Goal: Communication & Community: Answer question/provide support

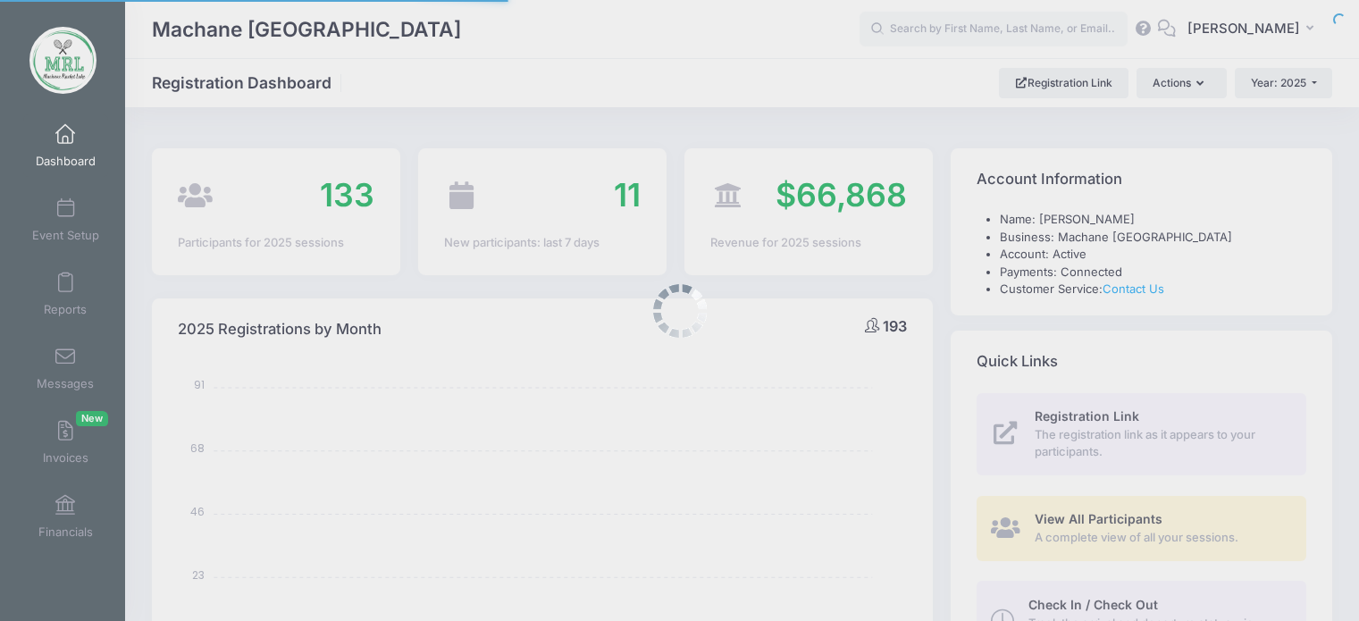
select select
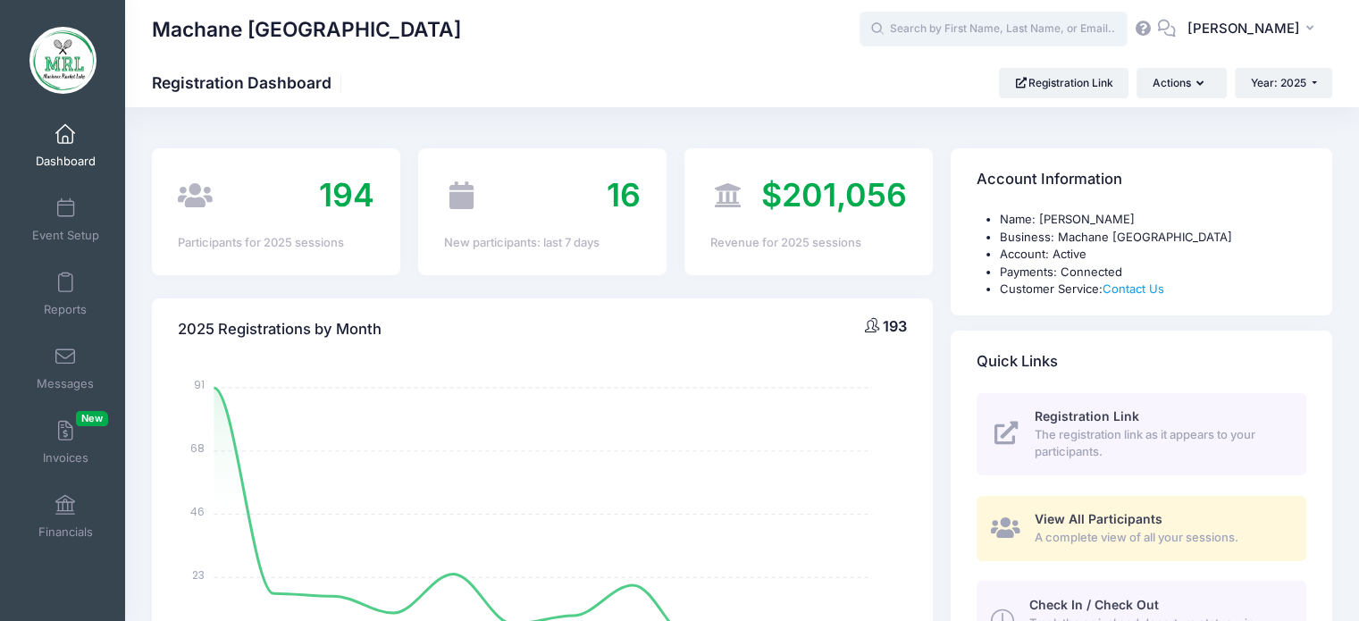
click at [943, 38] on input "text" at bounding box center [994, 30] width 268 height 36
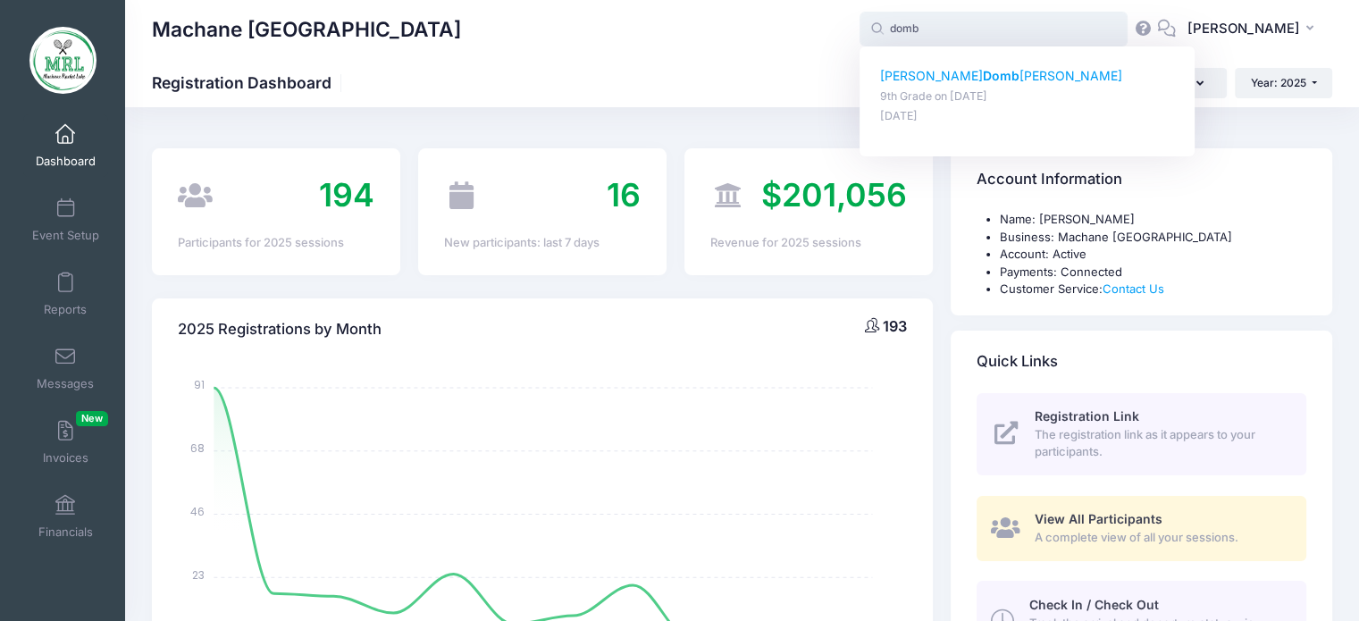
click at [983, 79] on strong "Domb" at bounding box center [1001, 75] width 37 height 15
type input "Faigy Dombroff (9th Grade, Aug-14, 2025)"
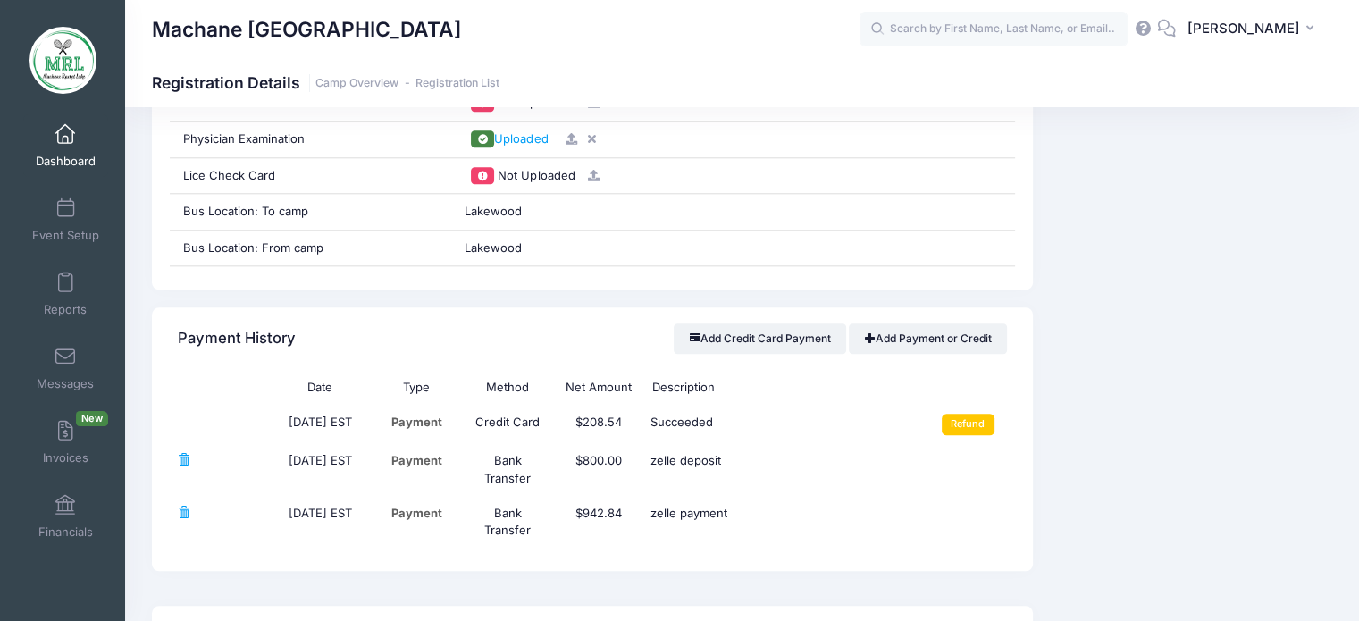
scroll to position [1931, 0]
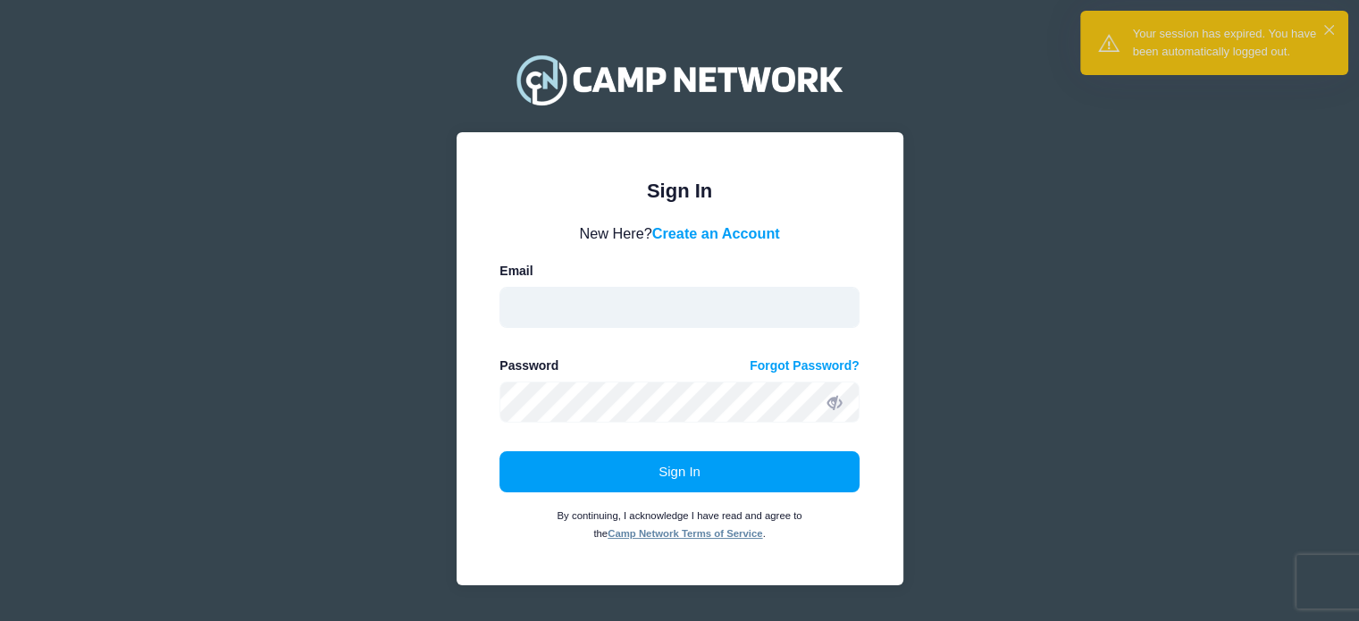
click at [599, 307] on input "email" at bounding box center [680, 307] width 360 height 41
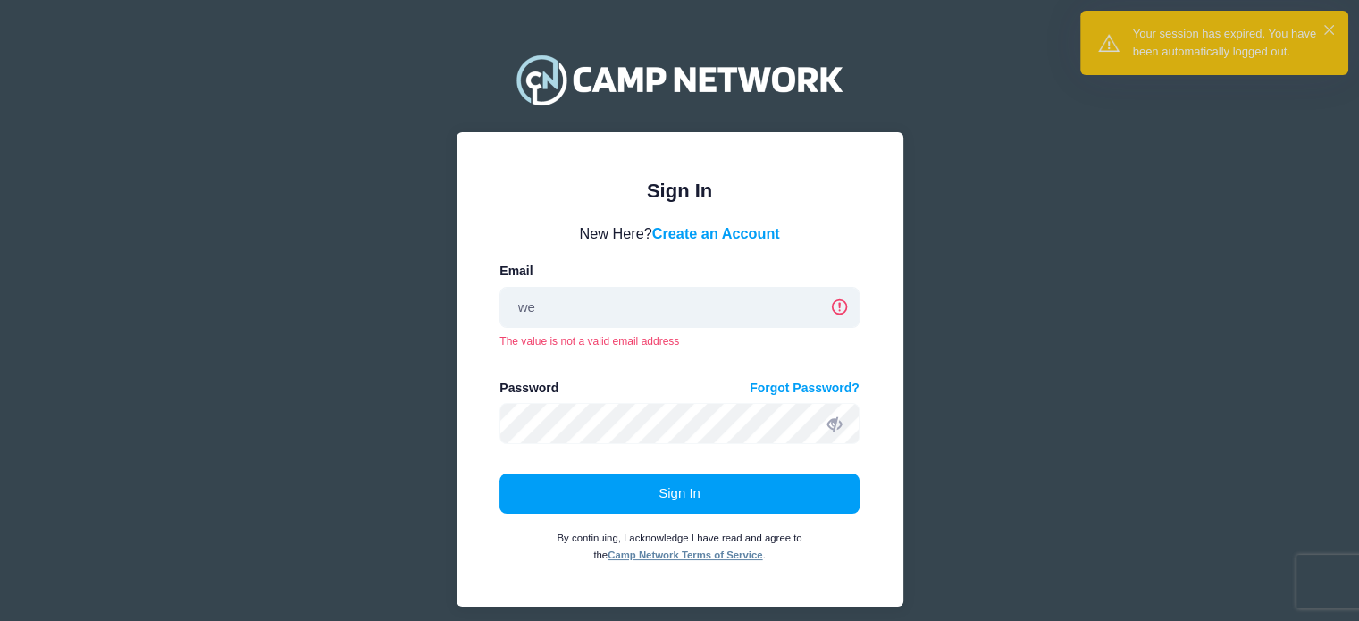
type input "w"
type input "saragleiberman@gmail.com"
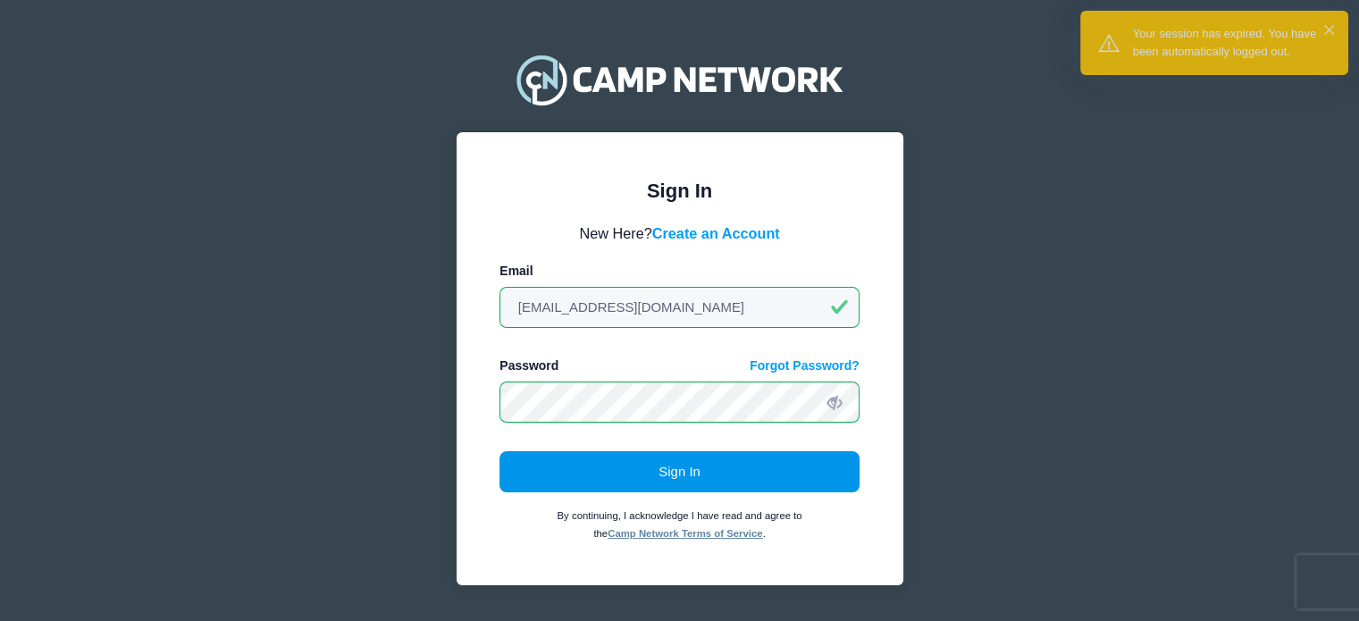
click at [664, 472] on button "Sign In" at bounding box center [680, 471] width 360 height 41
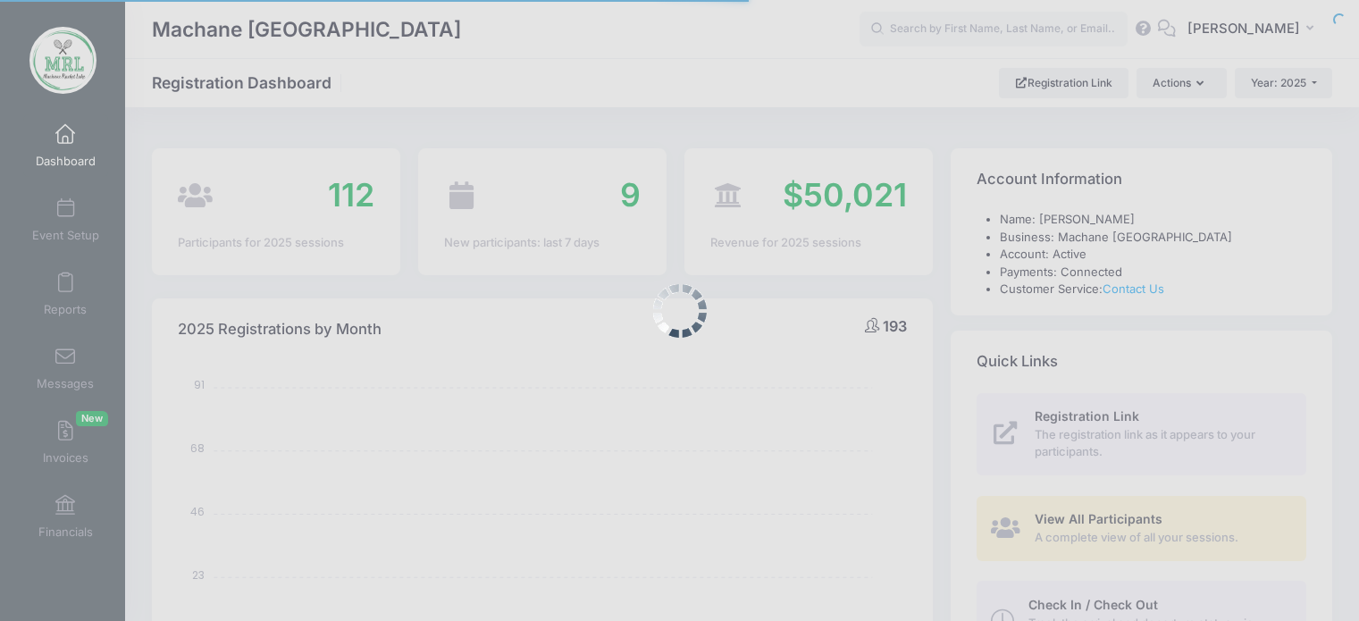
select select
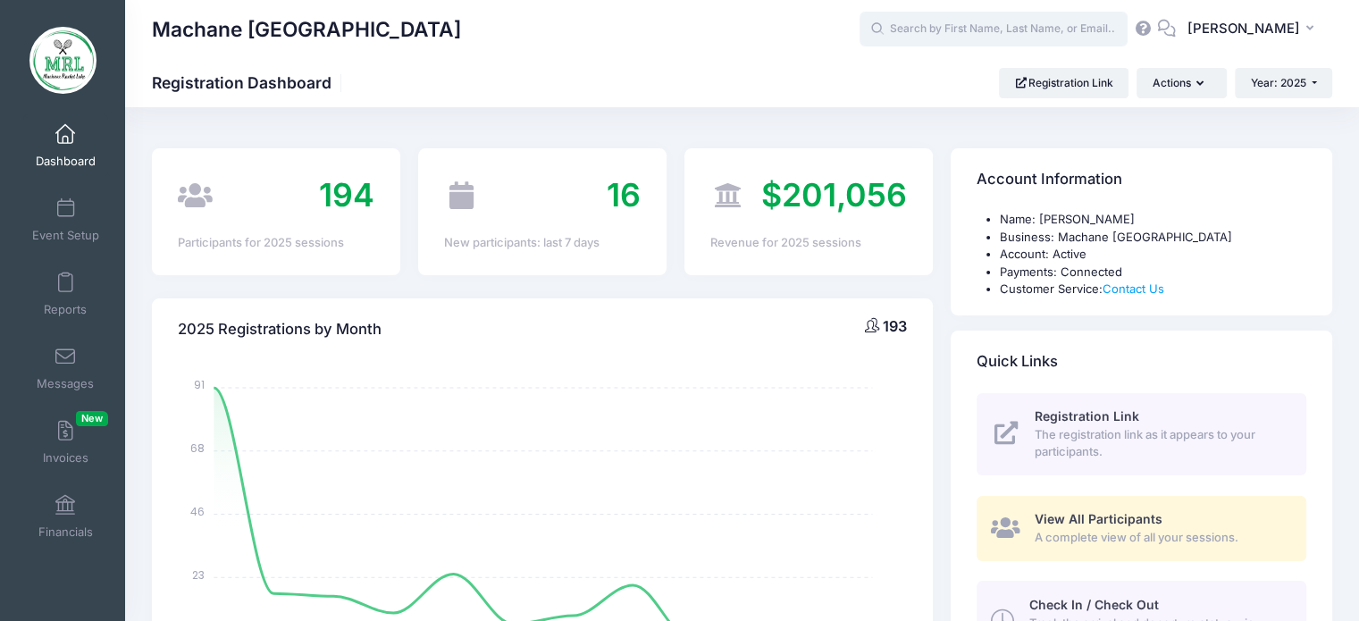
click at [942, 33] on input "text" at bounding box center [994, 30] width 268 height 36
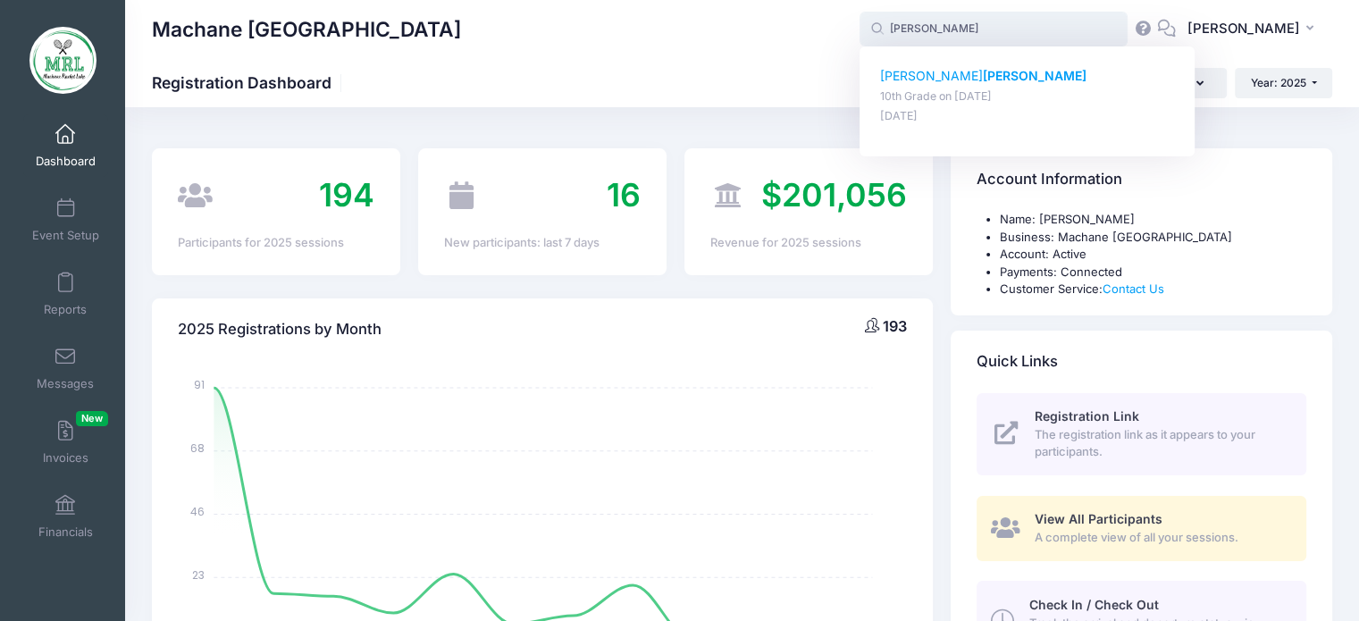
click at [983, 77] on strong "Weinreb" at bounding box center [1035, 75] width 104 height 15
type input "Toby Weinreb (10th Grade, Aug-14, 2025)"
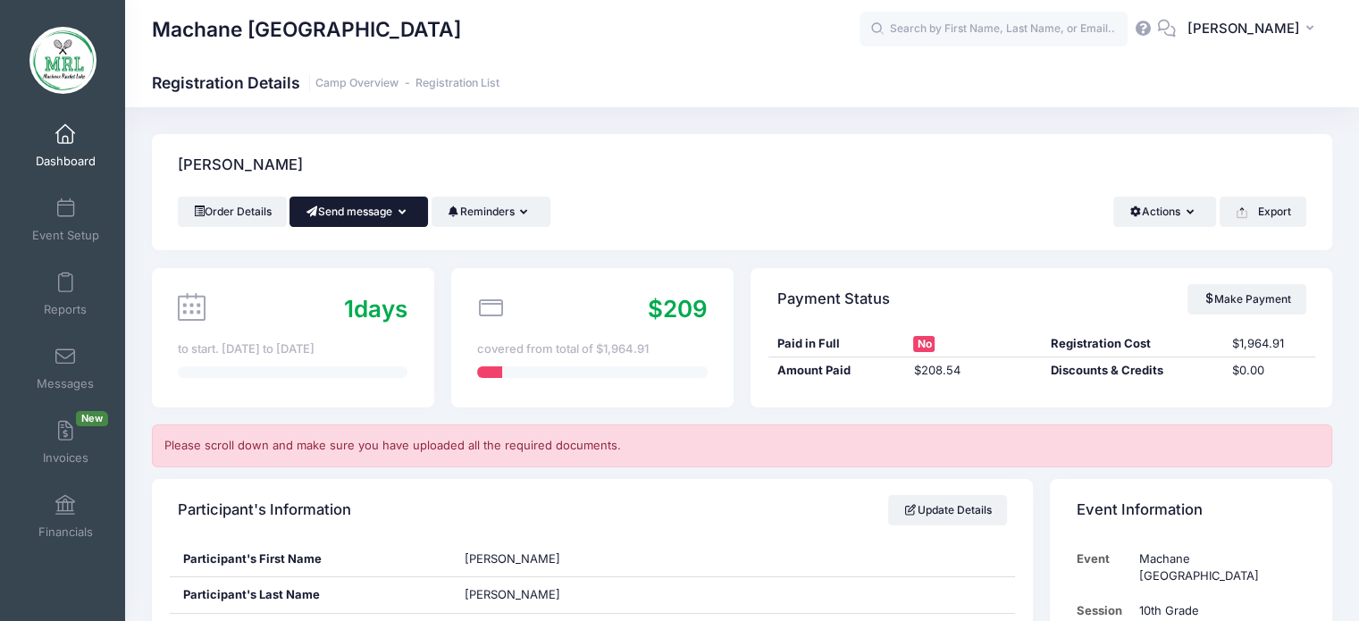
click at [411, 213] on icon "button" at bounding box center [406, 213] width 14 height 0
click at [401, 257] on link "Send Email" at bounding box center [372, 256] width 108 height 34
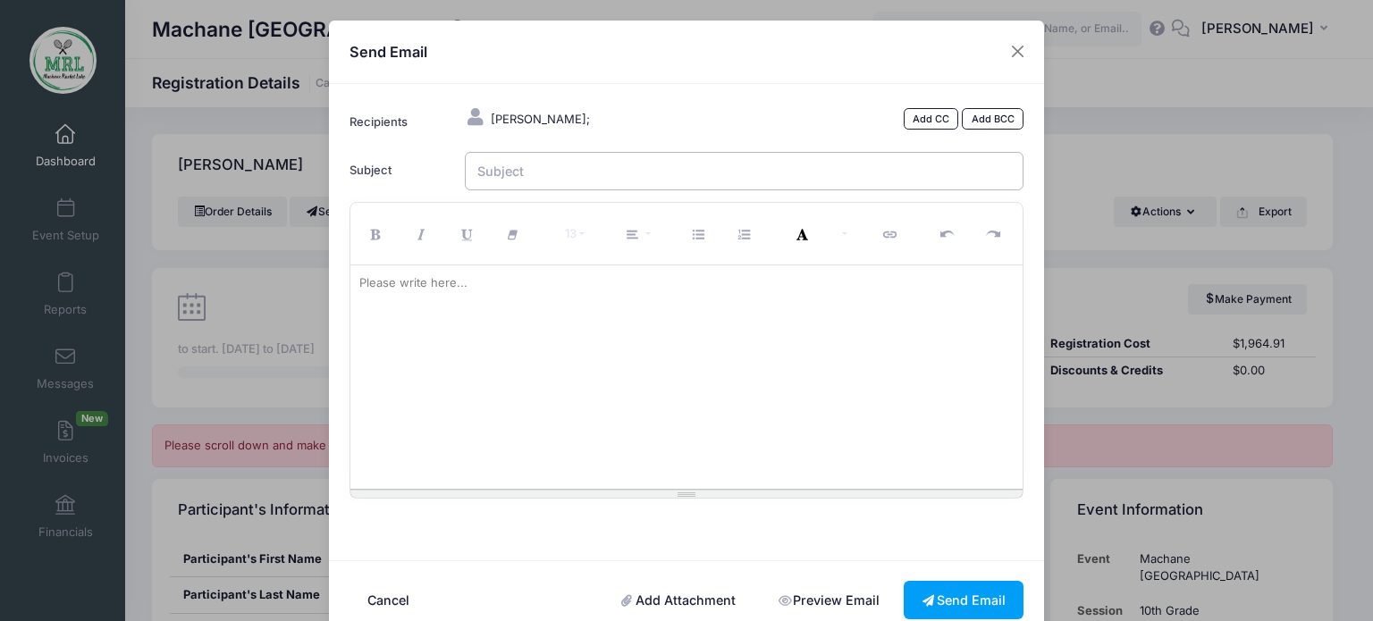
click at [556, 178] on input "Subject" at bounding box center [745, 171] width 560 height 38
type input "MRL Acceptance"
click at [419, 324] on div at bounding box center [686, 376] width 673 height 223
paste div
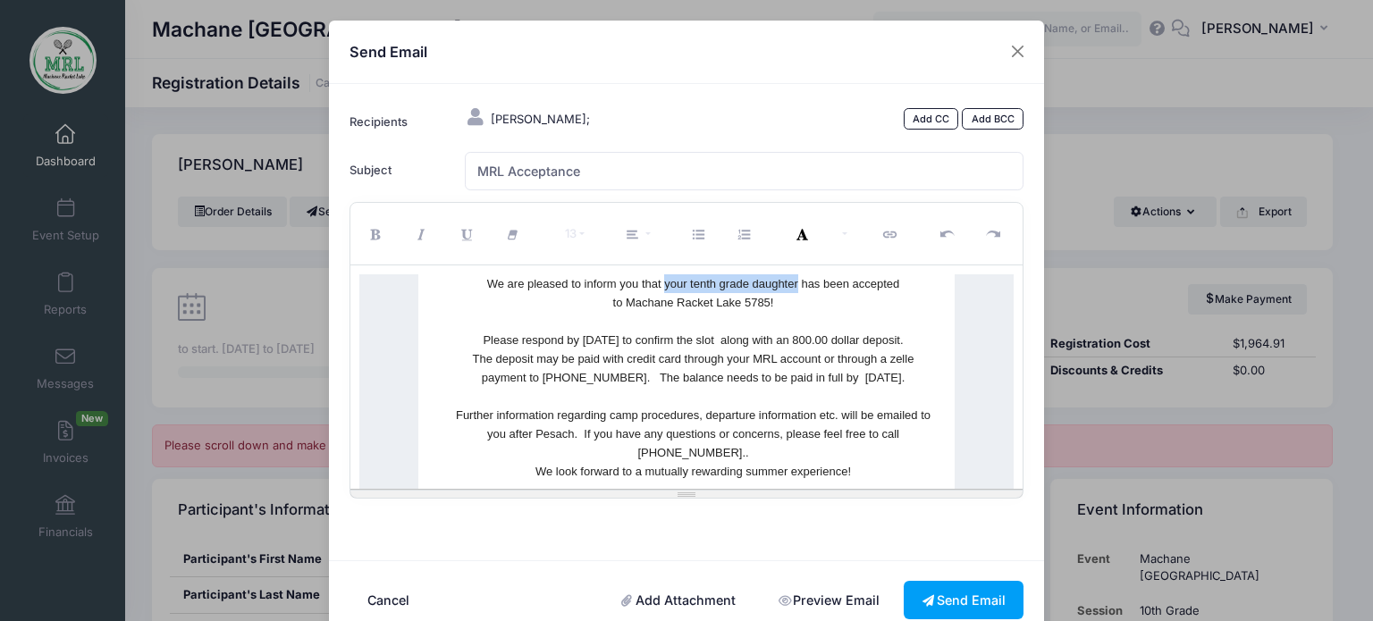
drag, startPoint x: 658, startPoint y: 282, endPoint x: 788, endPoint y: 285, distance: 130.5
click at [788, 285] on p "We are pleased to inform you that your tenth grade daughter has been accepted" at bounding box center [693, 283] width 478 height 19
drag, startPoint x: 562, startPoint y: 338, endPoint x: 669, endPoint y: 340, distance: 106.4
click at [669, 340] on p "Please respond by Sunday, February 16 to confirm the slot along with an 800.00 …" at bounding box center [693, 340] width 478 height 19
drag, startPoint x: 764, startPoint y: 342, endPoint x: 885, endPoint y: 339, distance: 120.7
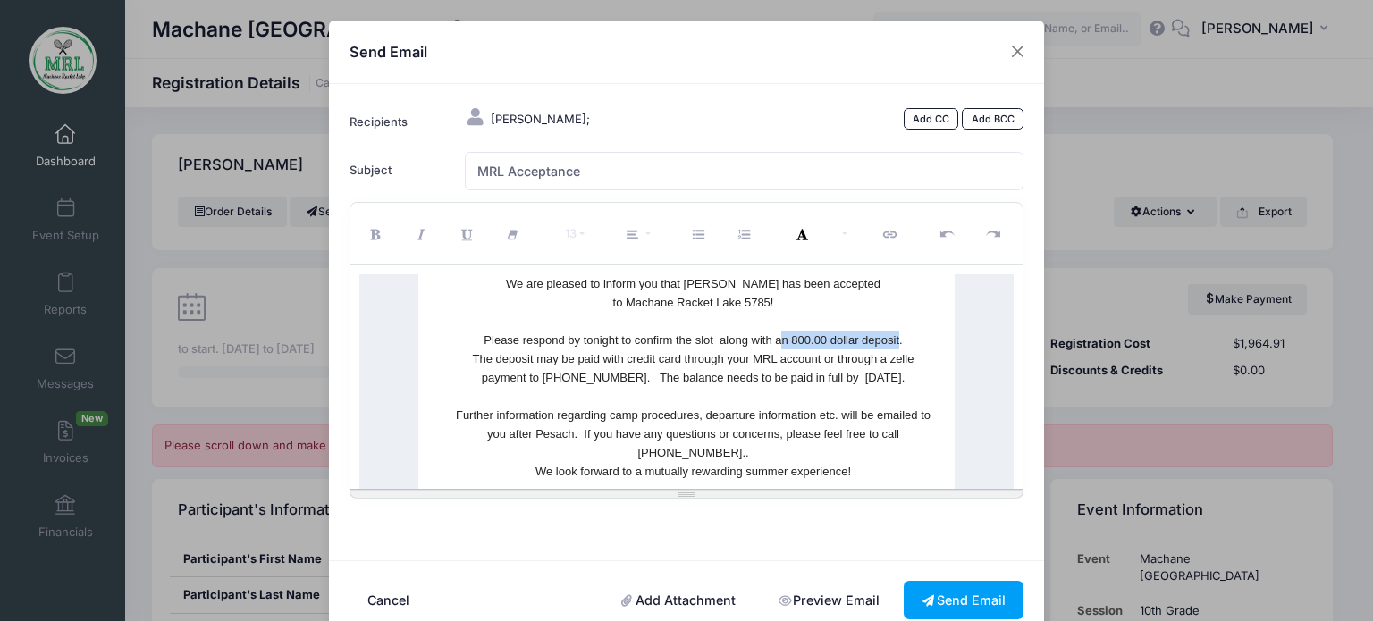
click at [885, 339] on p "Please respond by tonight to confirm the slot along with an 800.00 dollar depos…" at bounding box center [693, 340] width 478 height 19
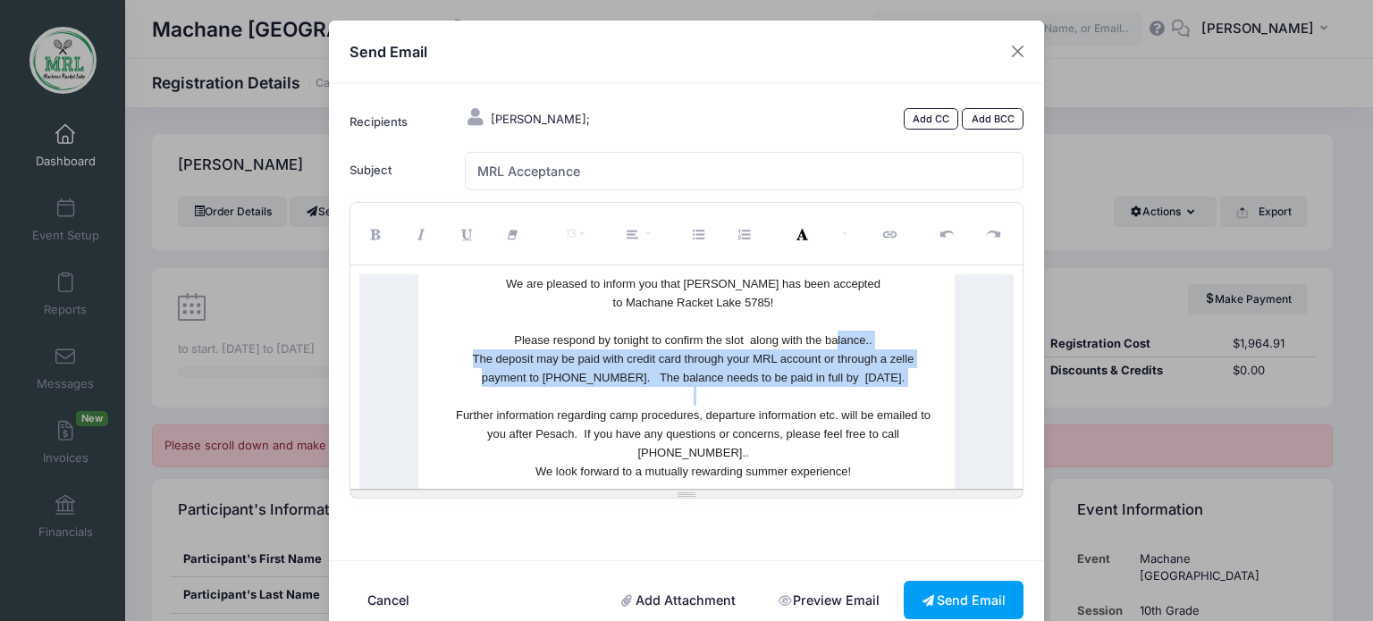
drag, startPoint x: 824, startPoint y: 332, endPoint x: 661, endPoint y: 396, distance: 175.4
click at [661, 396] on div "We are pleased to inform you that Toby has been accepted to Machane Racket Lake…" at bounding box center [687, 424] width 492 height 300
click at [661, 396] on p "Further information regarding camp procedures, departure information etc. will …" at bounding box center [693, 434] width 478 height 94
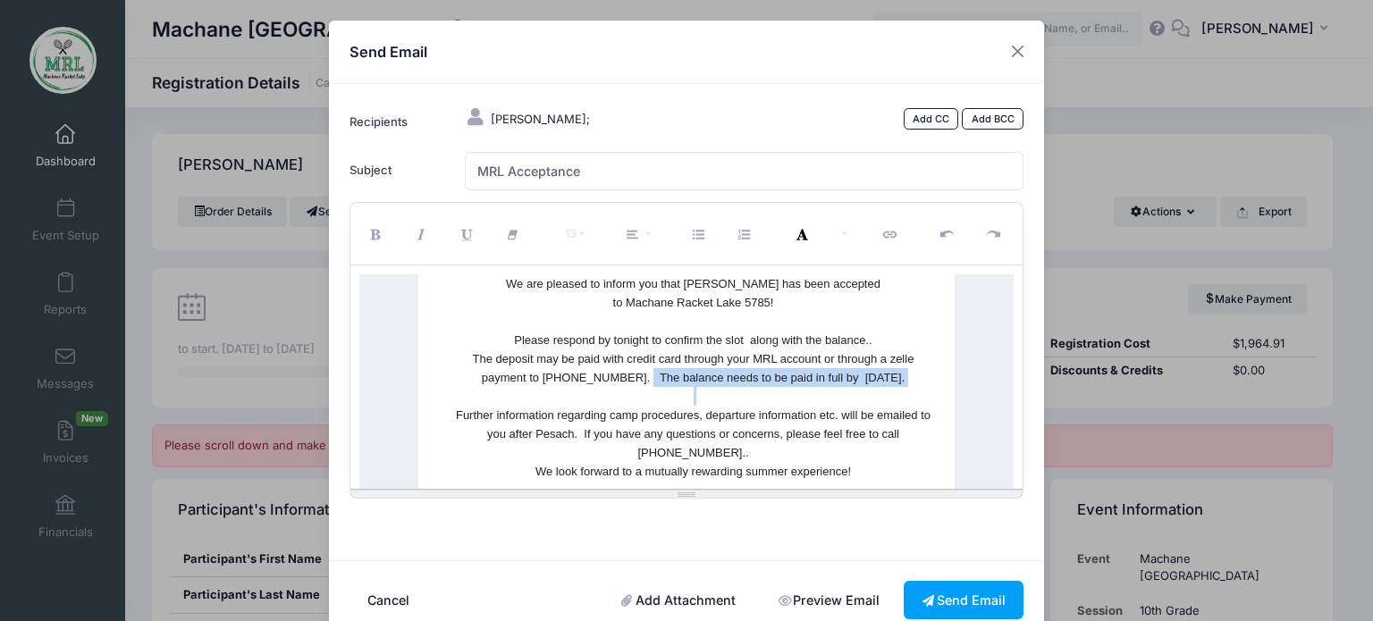
drag, startPoint x: 620, startPoint y: 374, endPoint x: 890, endPoint y: 389, distance: 270.3
click at [890, 389] on div "We are pleased to inform you that Toby has been accepted to Machane Racket Lake…" at bounding box center [687, 424] width 492 height 300
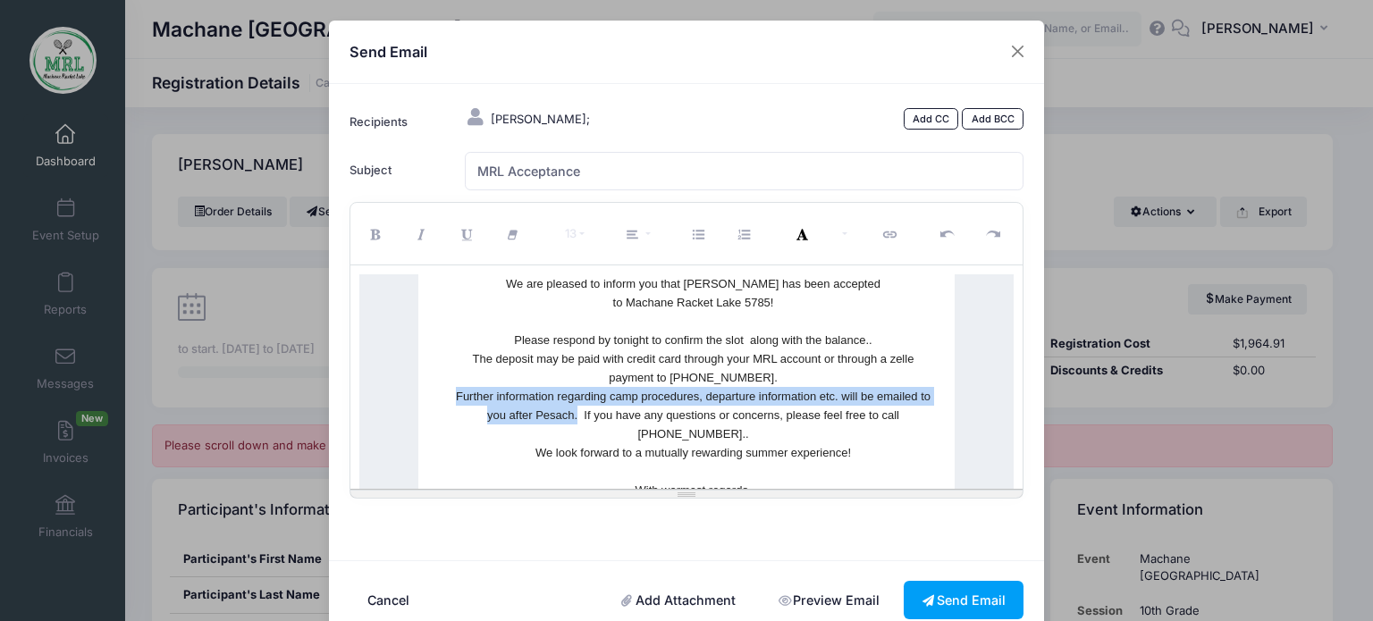
drag, startPoint x: 445, startPoint y: 393, endPoint x: 543, endPoint y: 415, distance: 100.6
click at [543, 415] on p "Further information regarding camp procedures, departure information etc. will …" at bounding box center [693, 424] width 478 height 75
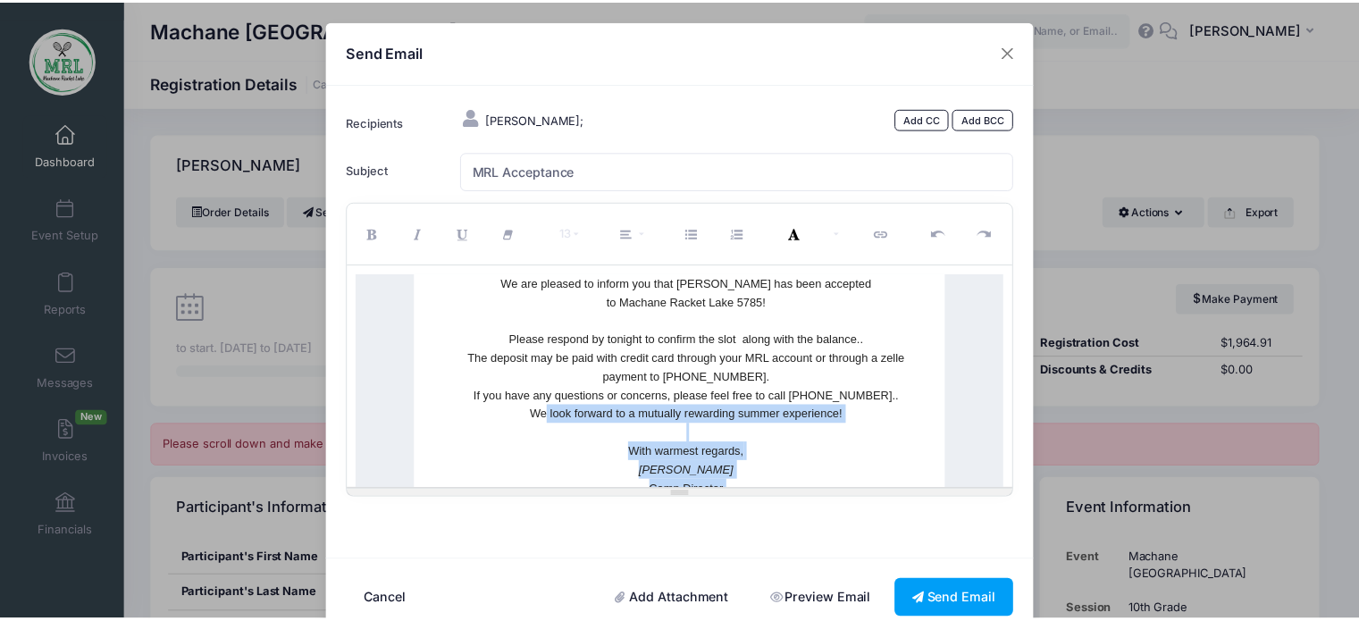
scroll to position [105, 0]
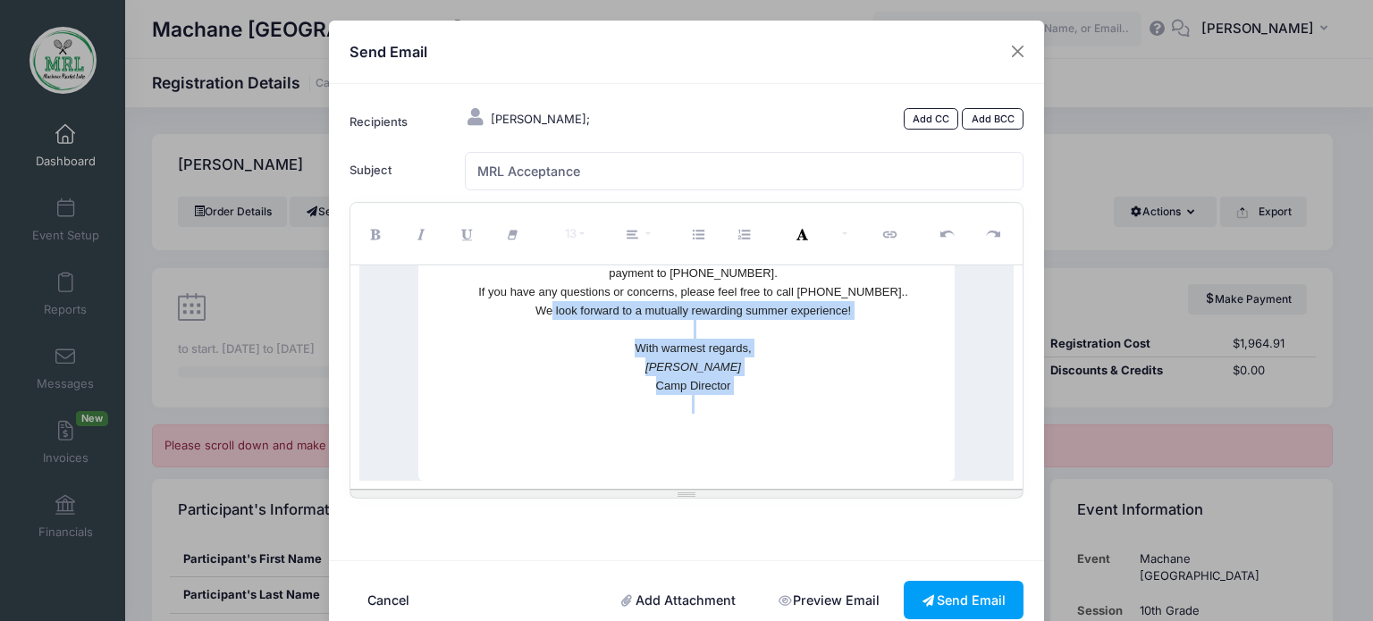
drag, startPoint x: 543, startPoint y: 415, endPoint x: 825, endPoint y: 524, distance: 301.9
click at [825, 524] on form "Recipients Weinreb, Toby; Add CC Add BCC Subject MRL Acceptance CC BCC 13 8" at bounding box center [687, 321] width 692 height 435
click at [948, 597] on button "Send Email" at bounding box center [964, 600] width 120 height 38
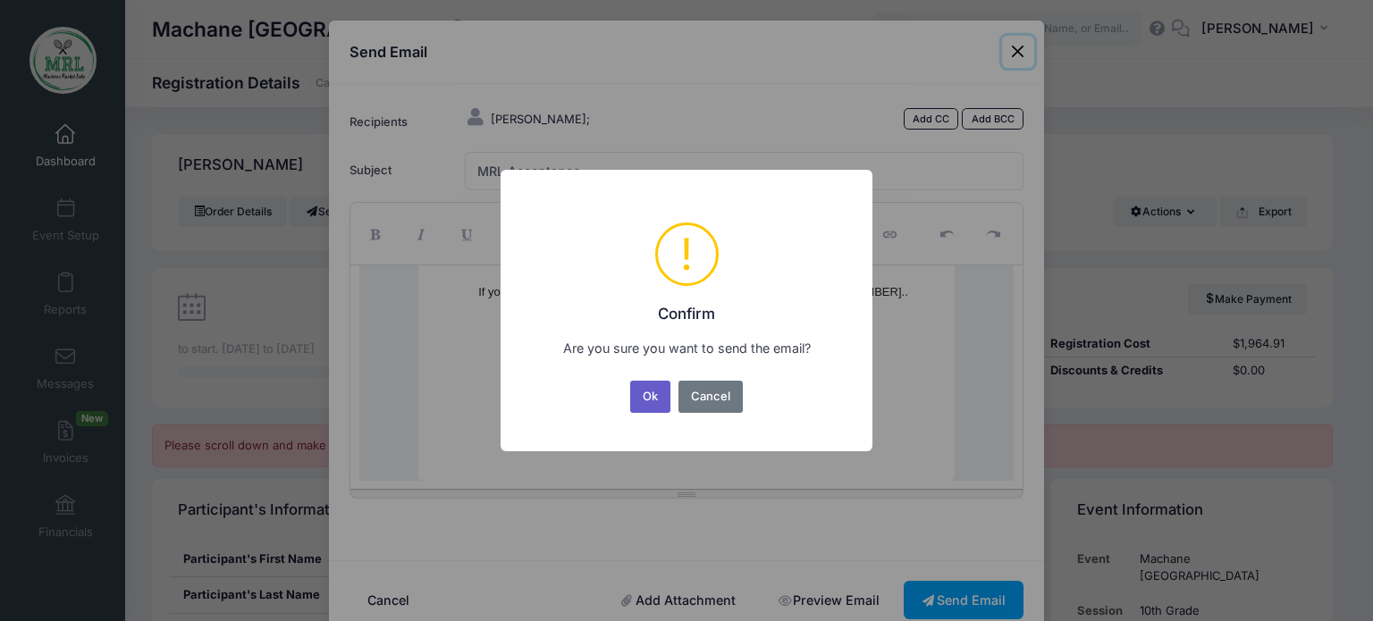
click at [656, 400] on button "Ok" at bounding box center [650, 397] width 41 height 32
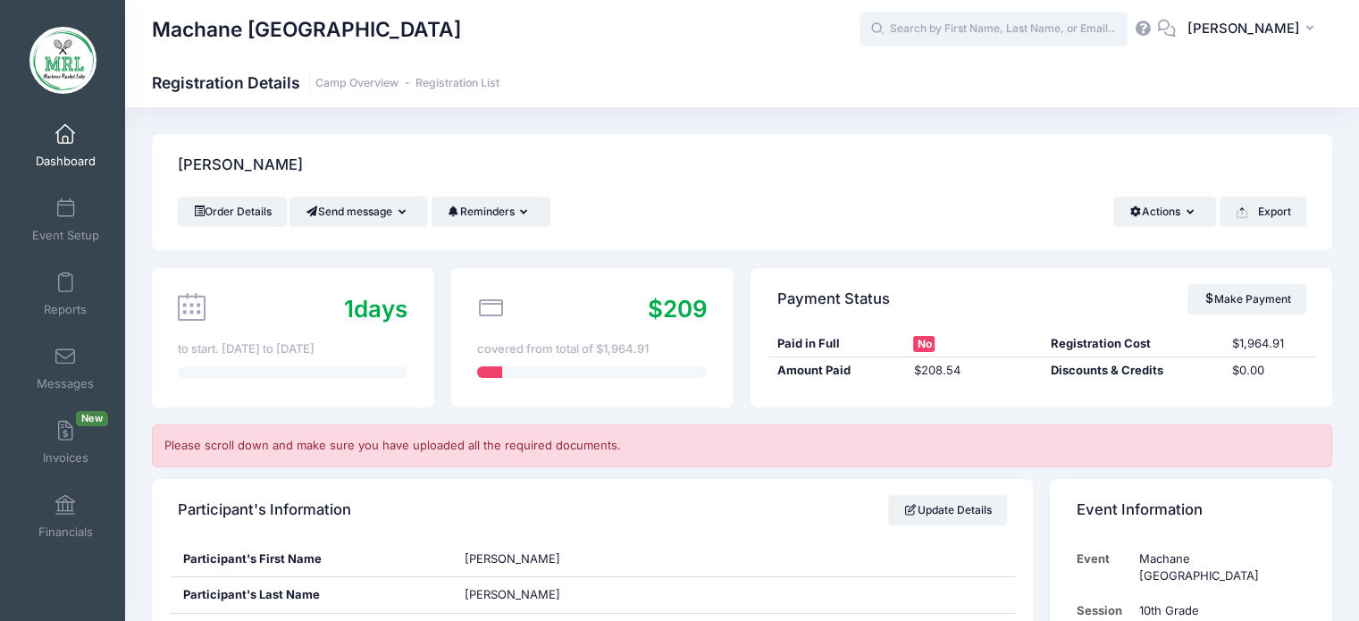
click at [1003, 28] on input "text" at bounding box center [994, 30] width 268 height 36
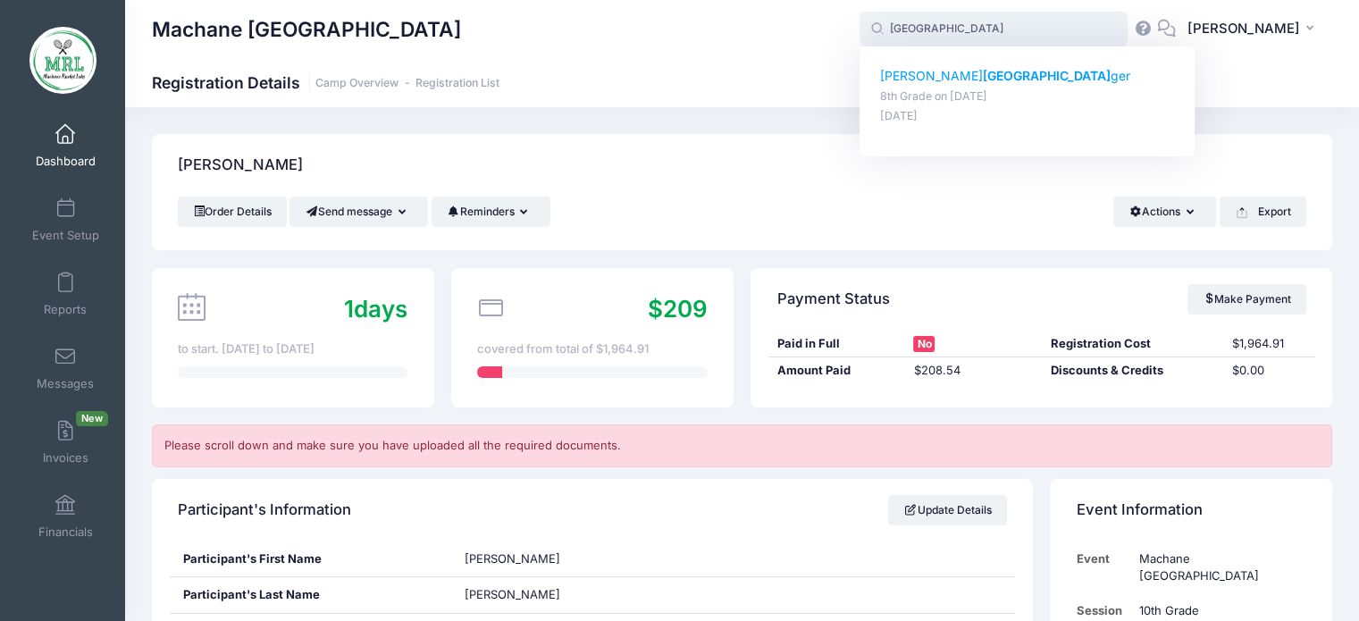
click at [983, 78] on strong "Metz" at bounding box center [1047, 75] width 128 height 15
type input "Yehudis Metzger (8th Grade, Aug-14, 2025)"
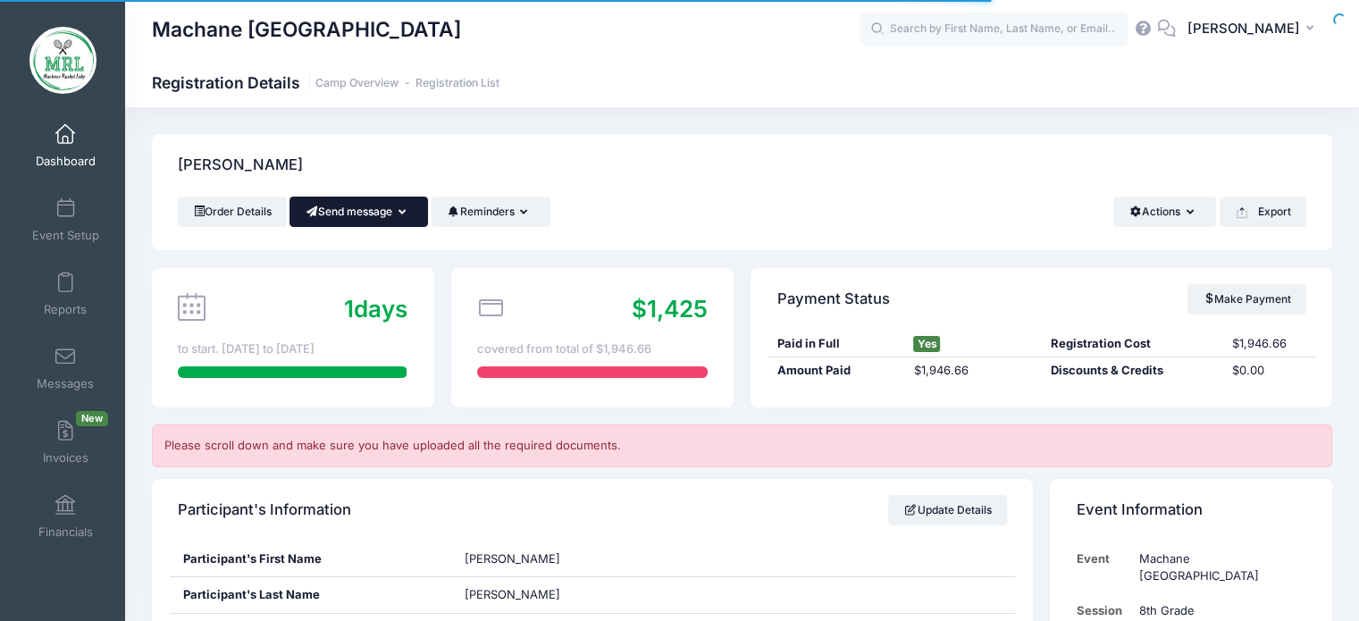
click at [404, 203] on button "Send message" at bounding box center [359, 212] width 139 height 30
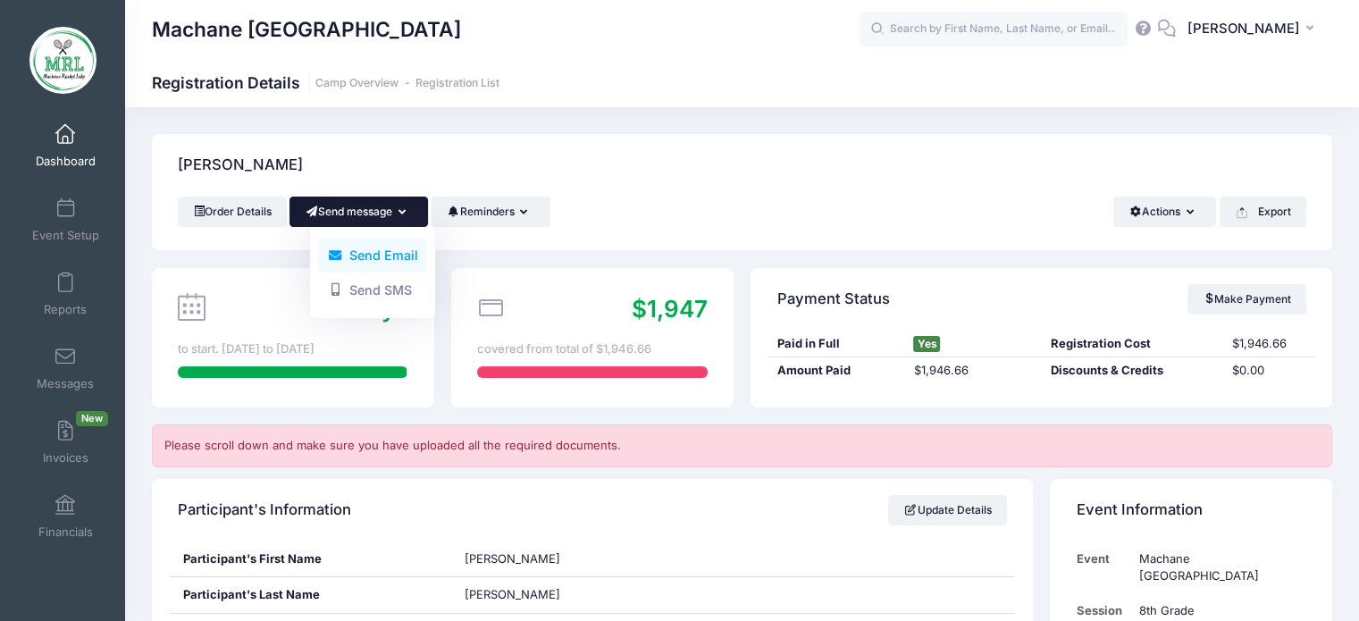
click at [388, 259] on link "Send Email" at bounding box center [372, 256] width 108 height 34
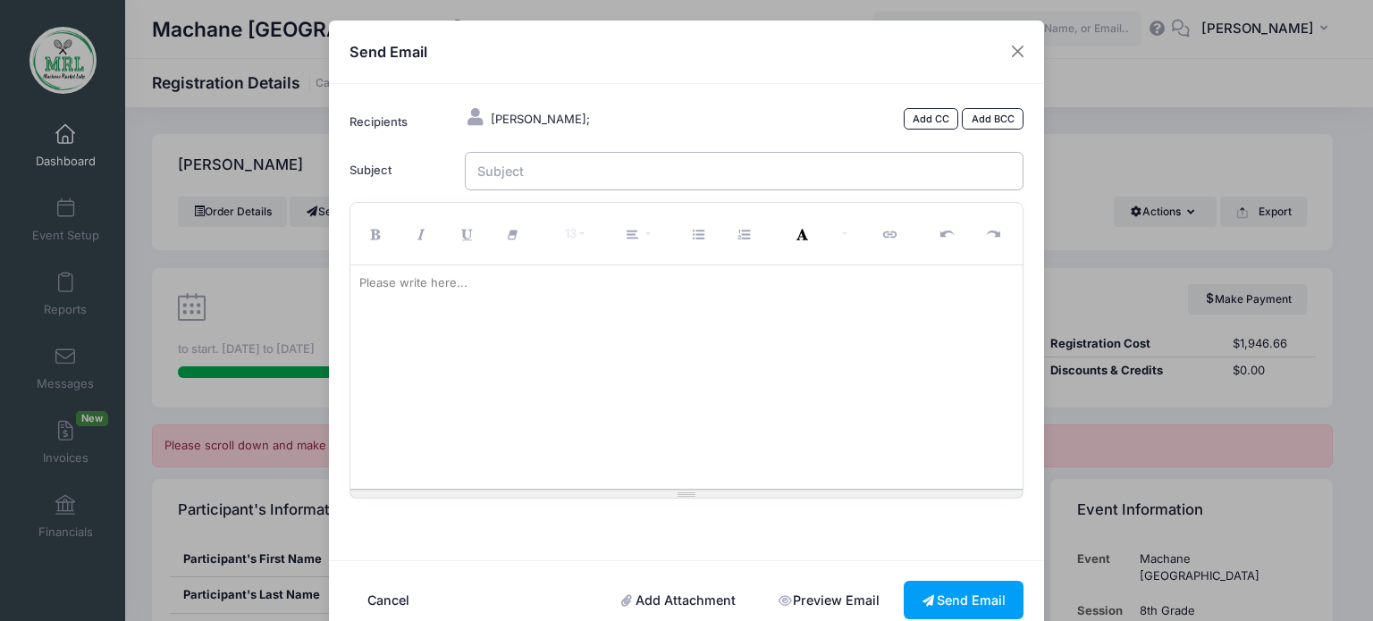
click at [546, 173] on input "Subject" at bounding box center [745, 171] width 560 height 38
type input "MRL"
click at [464, 317] on div at bounding box center [686, 376] width 673 height 223
paste div
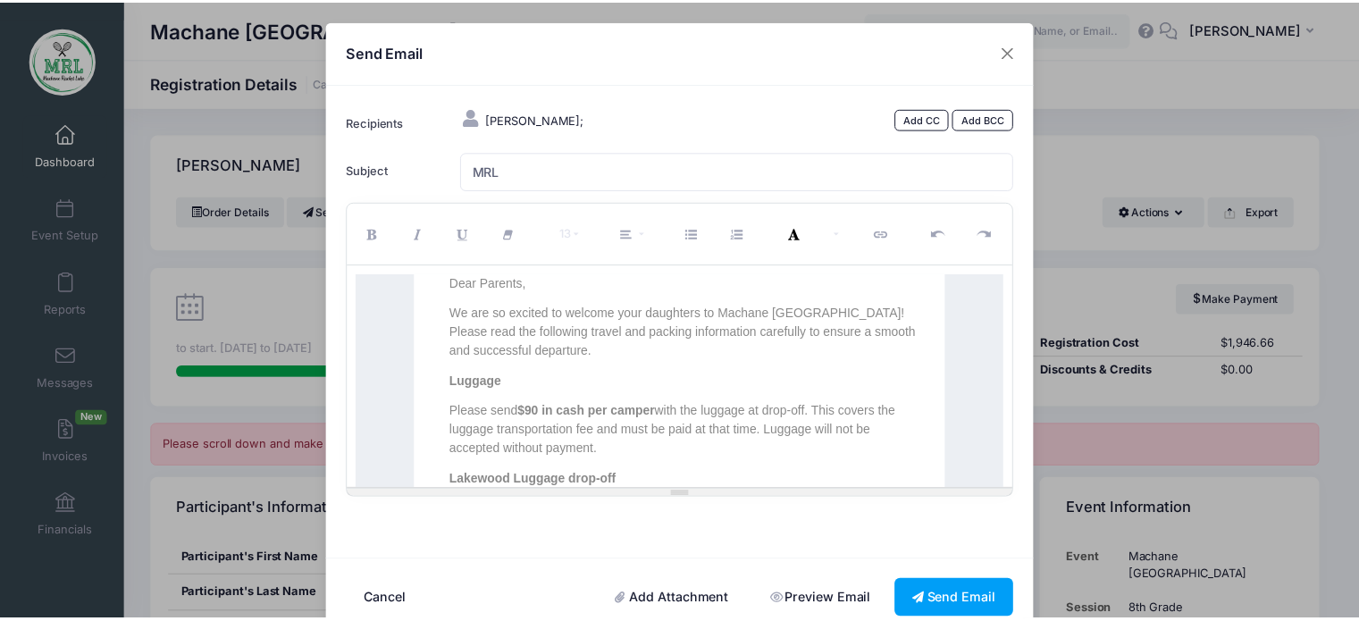
scroll to position [1049, 0]
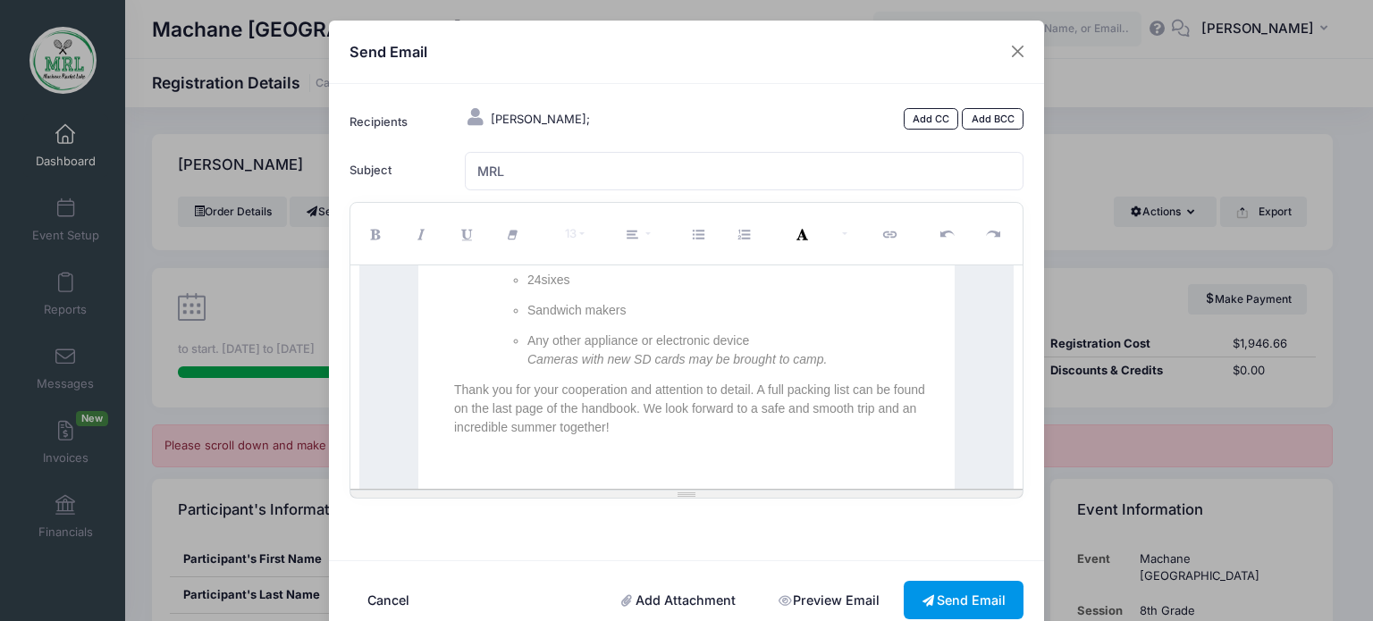
click at [945, 596] on button "Send Email" at bounding box center [964, 600] width 120 height 38
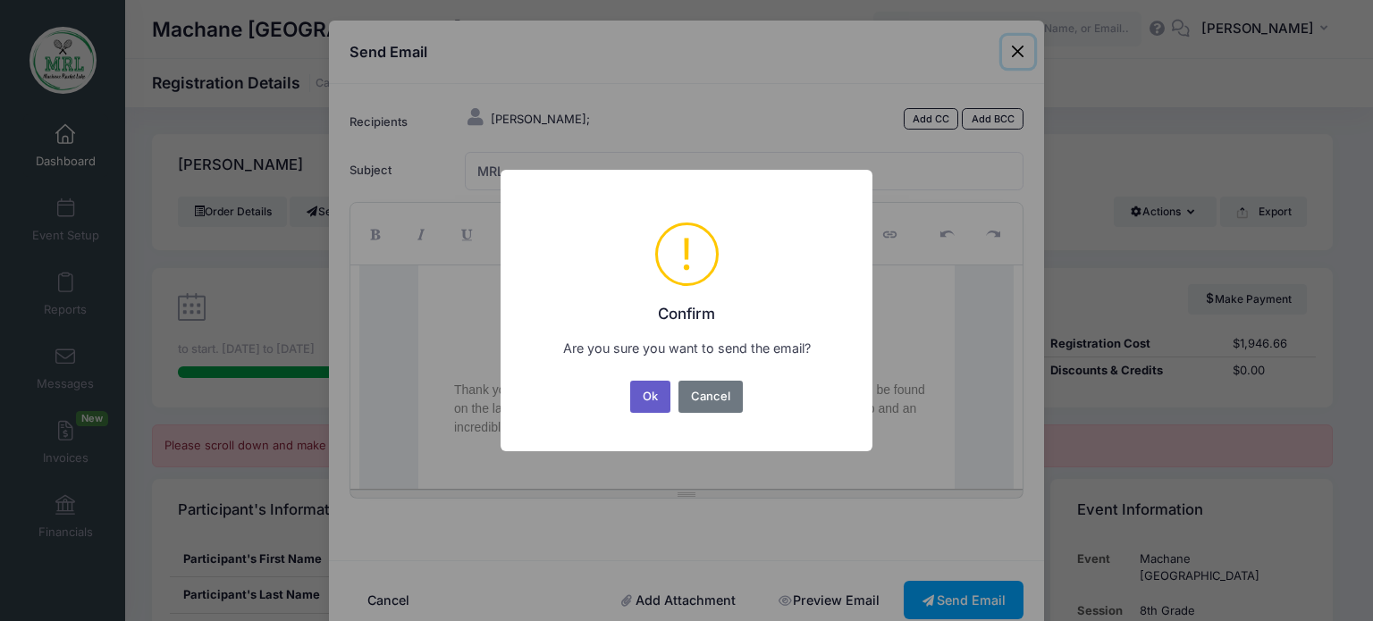
click at [644, 396] on button "Ok" at bounding box center [650, 397] width 41 height 32
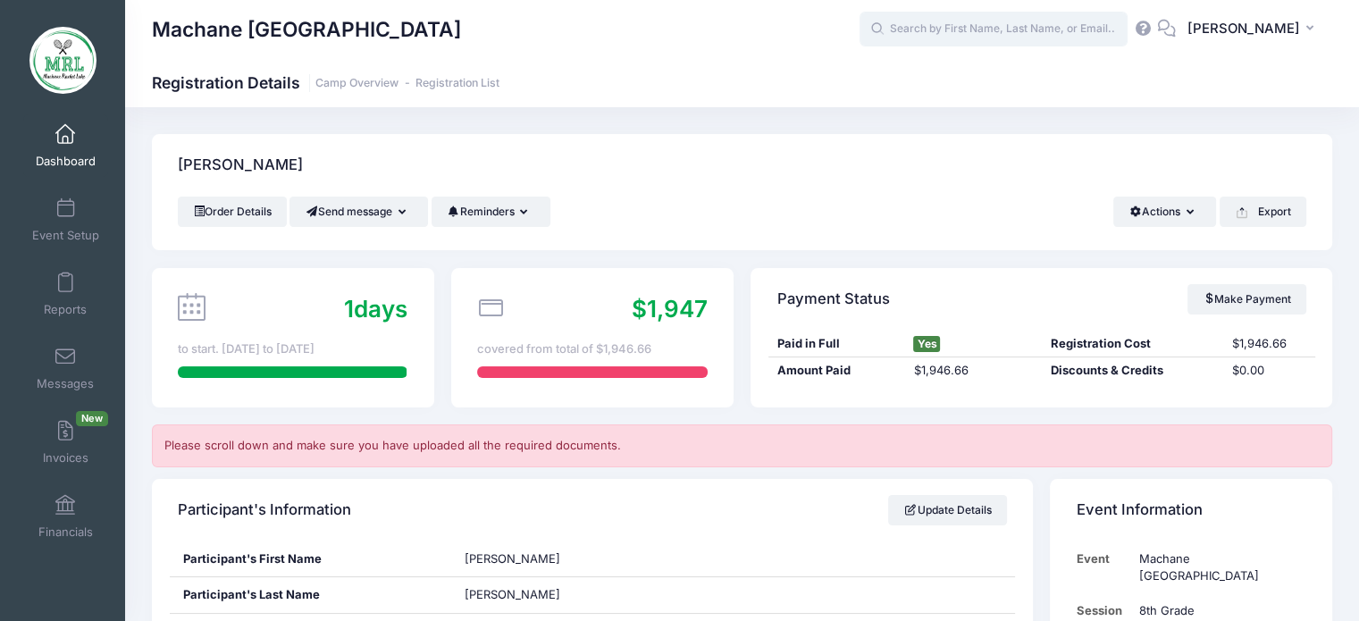
click at [961, 25] on input "text" at bounding box center [994, 30] width 268 height 36
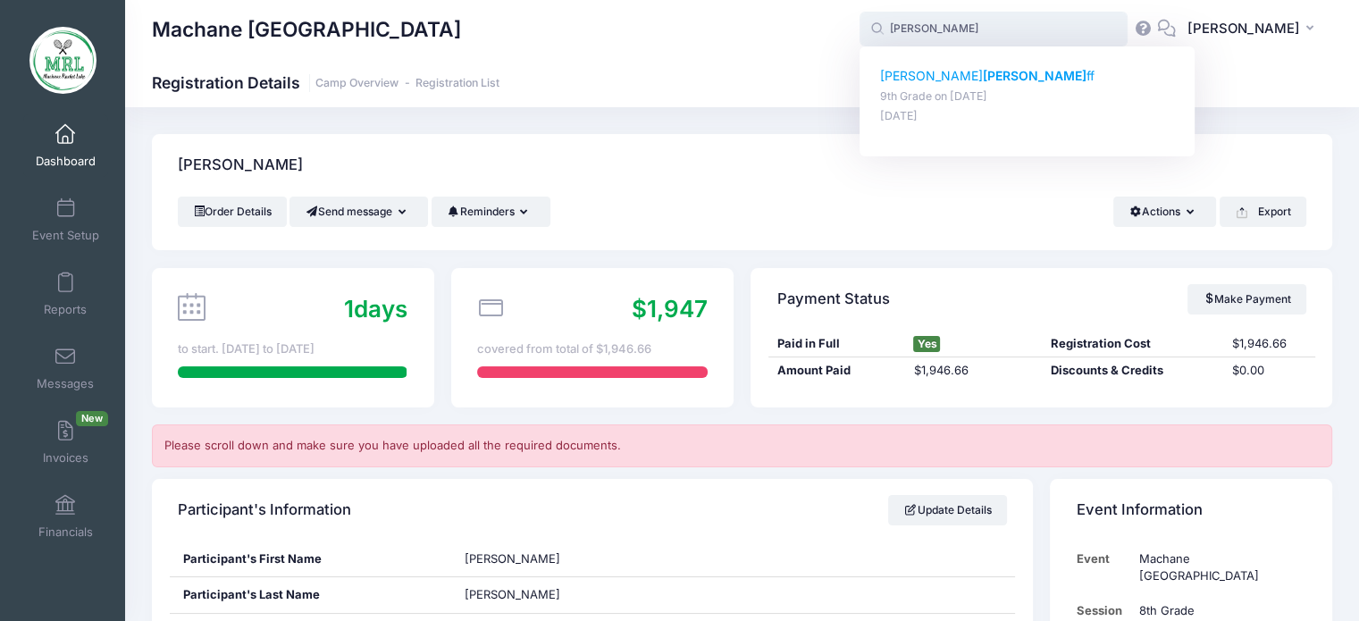
click at [983, 76] on strong "Dombro" at bounding box center [1035, 75] width 104 height 15
type input "Faigy Dombroff (9th Grade, Aug-14, 2025)"
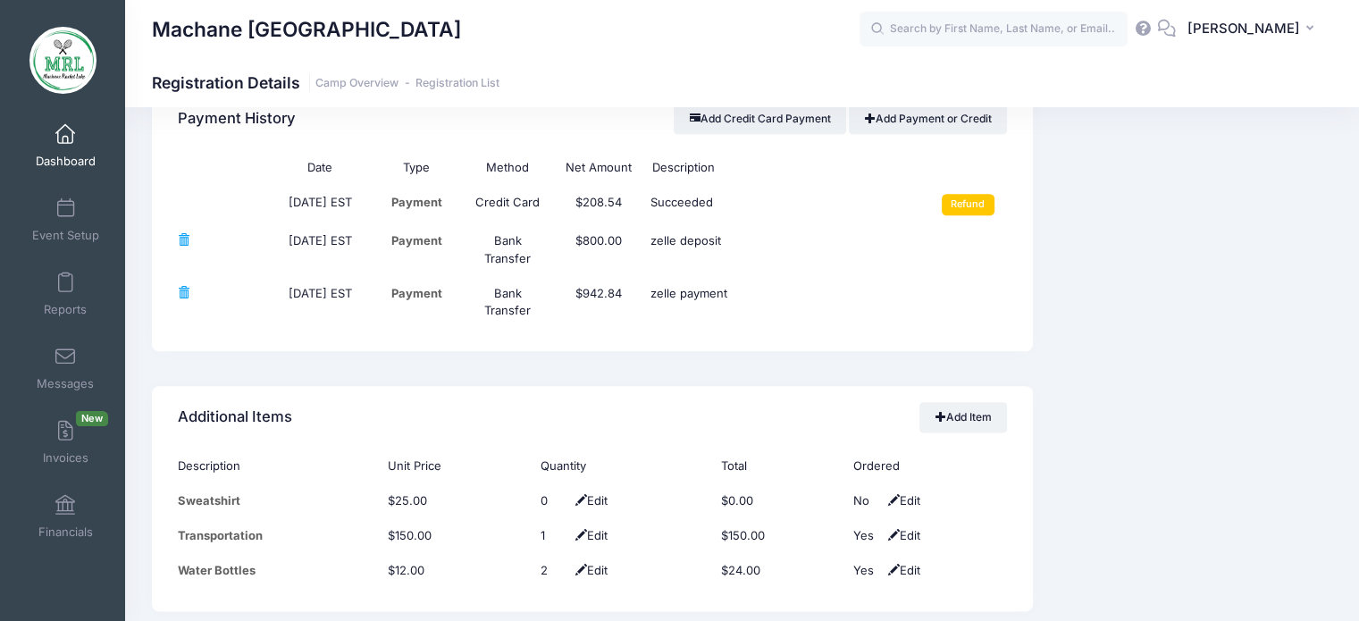
scroll to position [2184, 0]
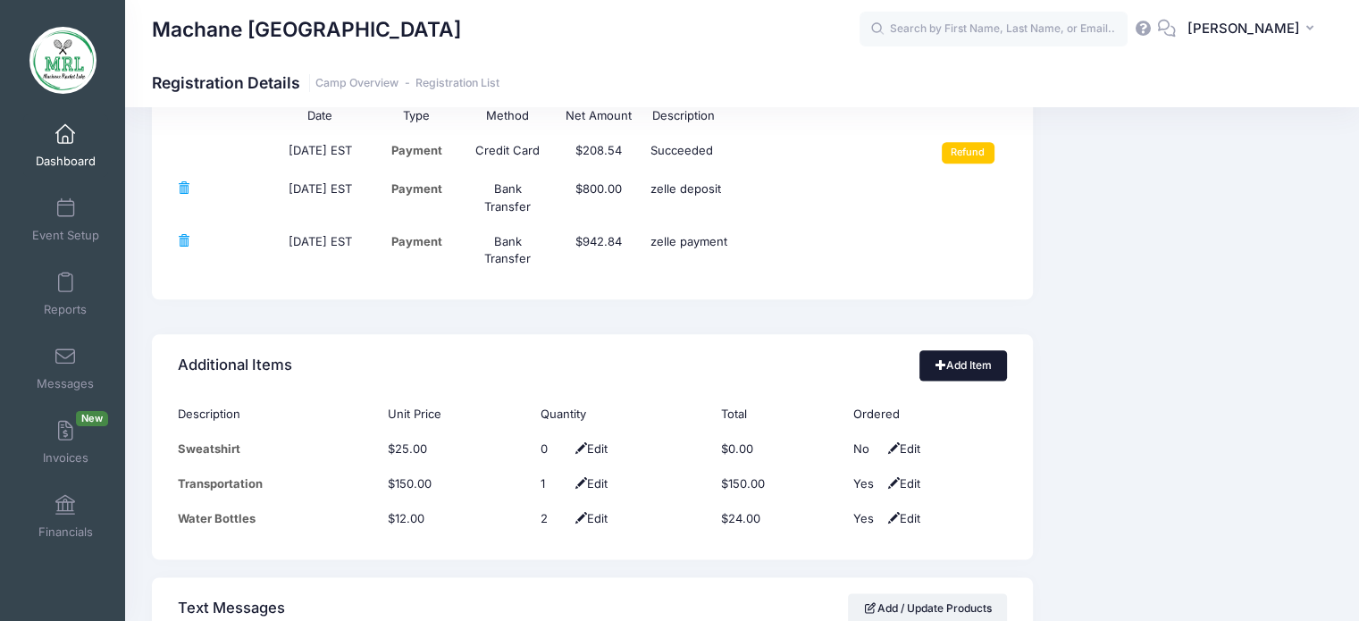
click at [971, 368] on link "Add Item" at bounding box center [964, 365] width 88 height 30
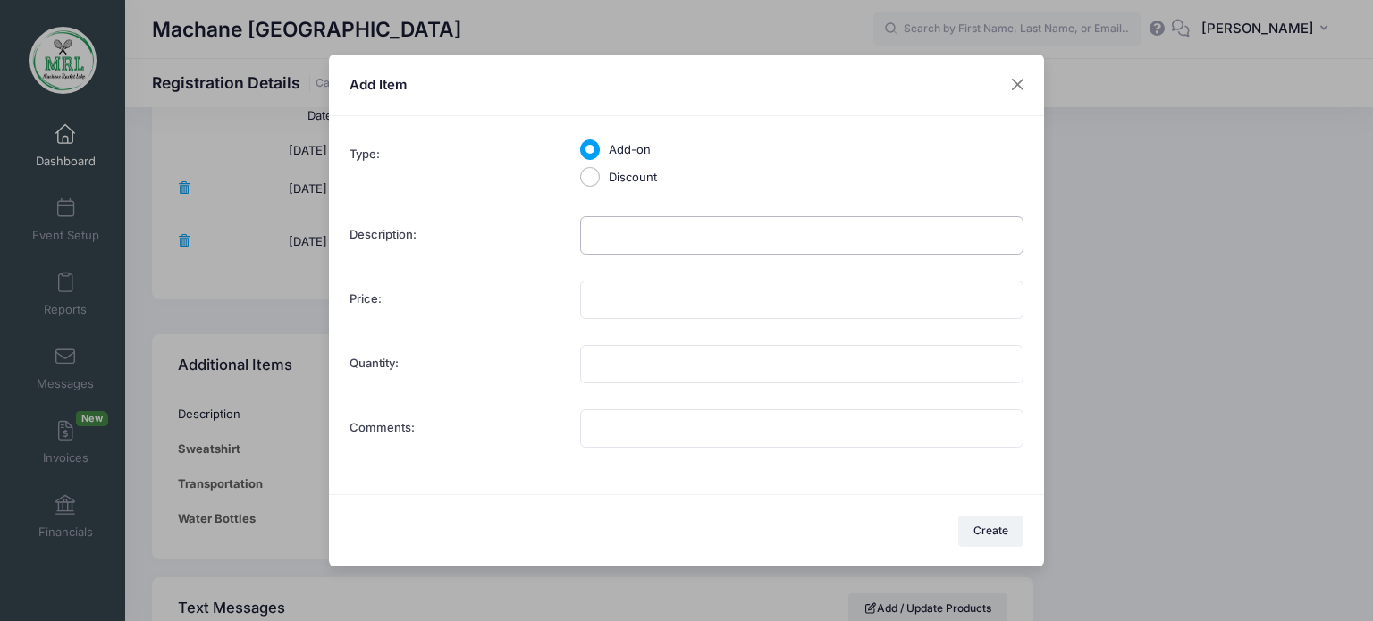
click at [729, 243] on input "Description:" at bounding box center [801, 235] width 443 height 38
click at [1017, 71] on button at bounding box center [1018, 85] width 32 height 32
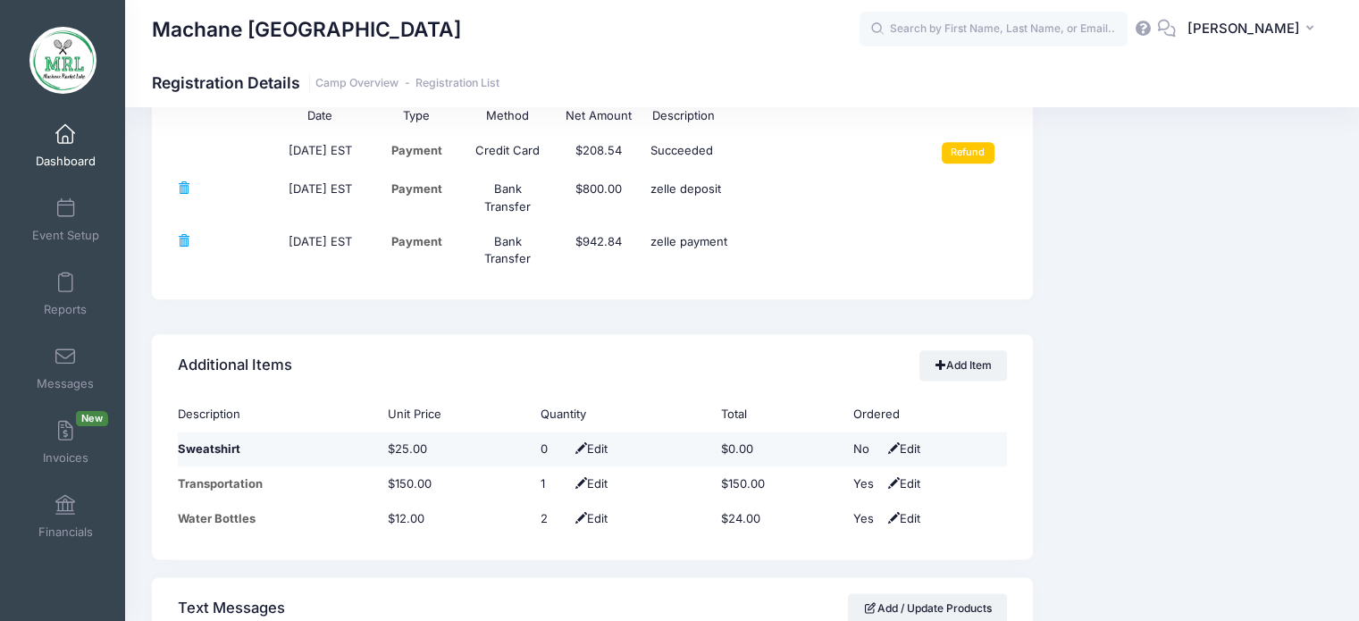
click at [913, 450] on span "Edit" at bounding box center [901, 449] width 37 height 14
click at [933, 449] on td "No Yes Edit" at bounding box center [926, 450] width 163 height 36
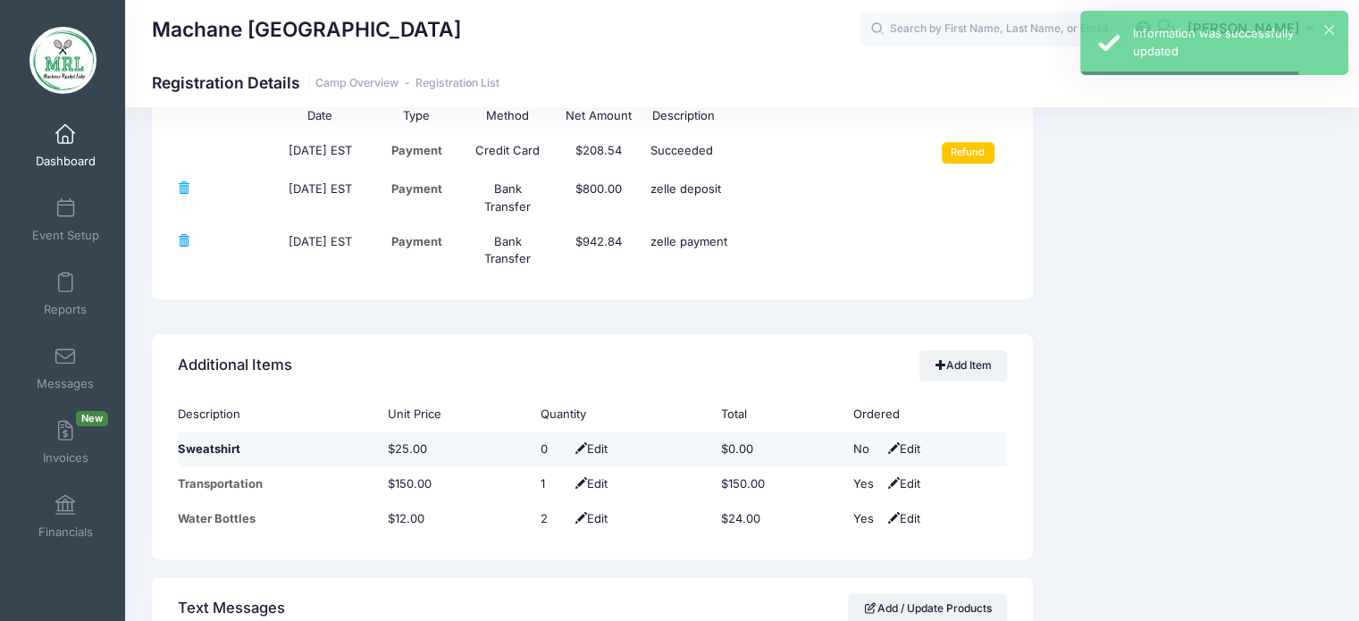
click at [909, 447] on span "Edit" at bounding box center [901, 449] width 37 height 14
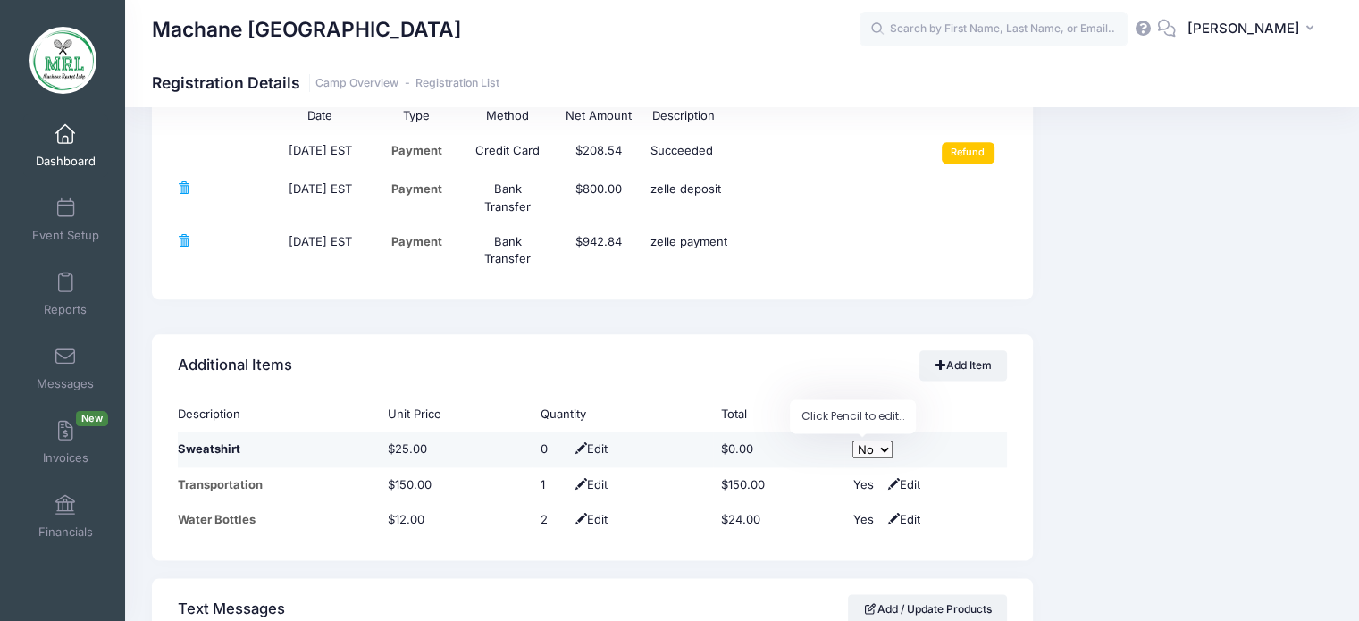
click at [881, 443] on select "No Yes" at bounding box center [873, 450] width 40 height 18
select select "1"
click at [853, 441] on select "No Yes" at bounding box center [873, 450] width 40 height 18
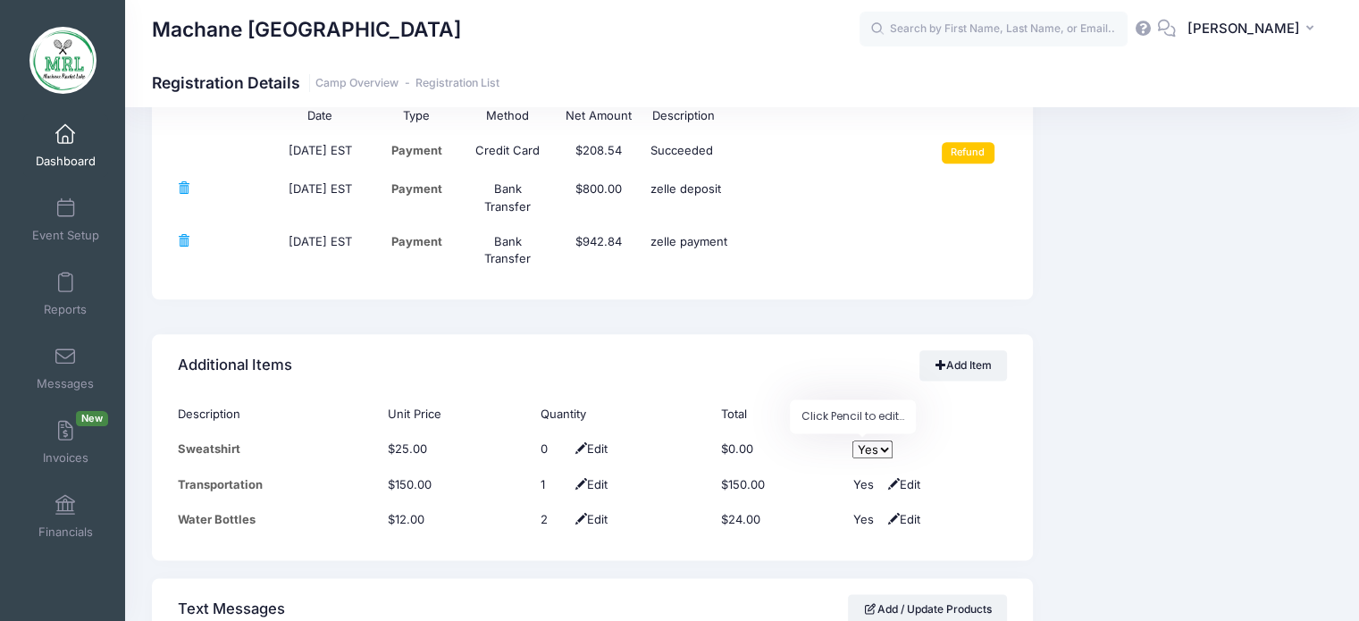
click at [876, 358] on div "Additional Items Add Item" at bounding box center [592, 365] width 881 height 63
